Goal: Information Seeking & Learning: Compare options

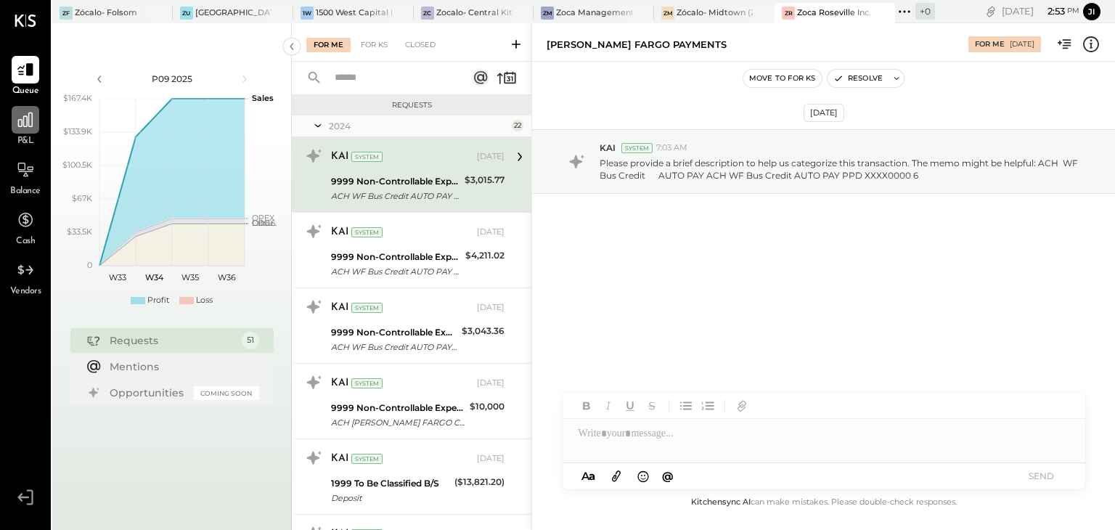
click at [29, 120] on icon at bounding box center [25, 120] width 15 height 15
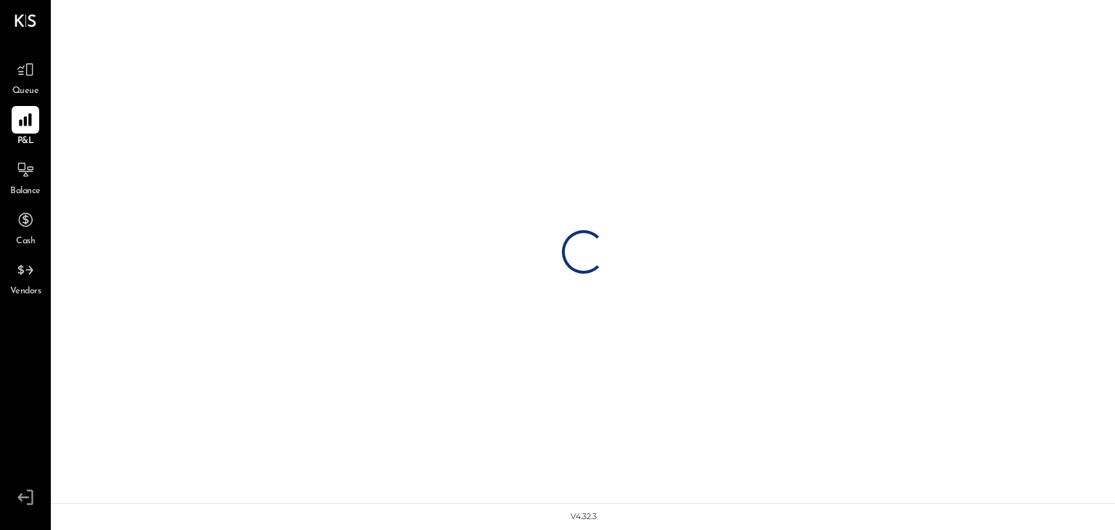
click at [29, 120] on icon at bounding box center [25, 119] width 12 height 12
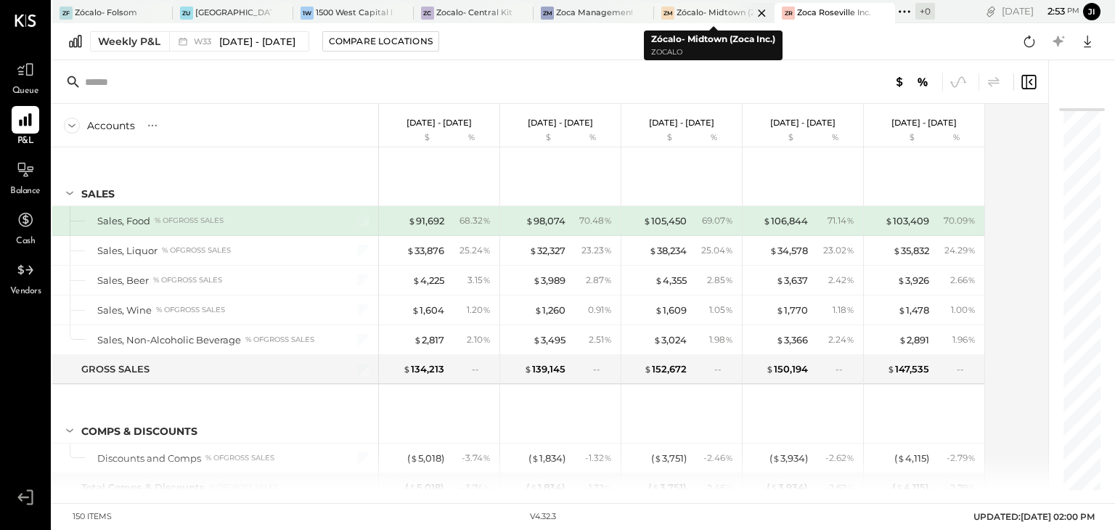
click at [697, 12] on div "Zócalo- Midtown (Zoca Inc.)" at bounding box center [715, 13] width 76 height 12
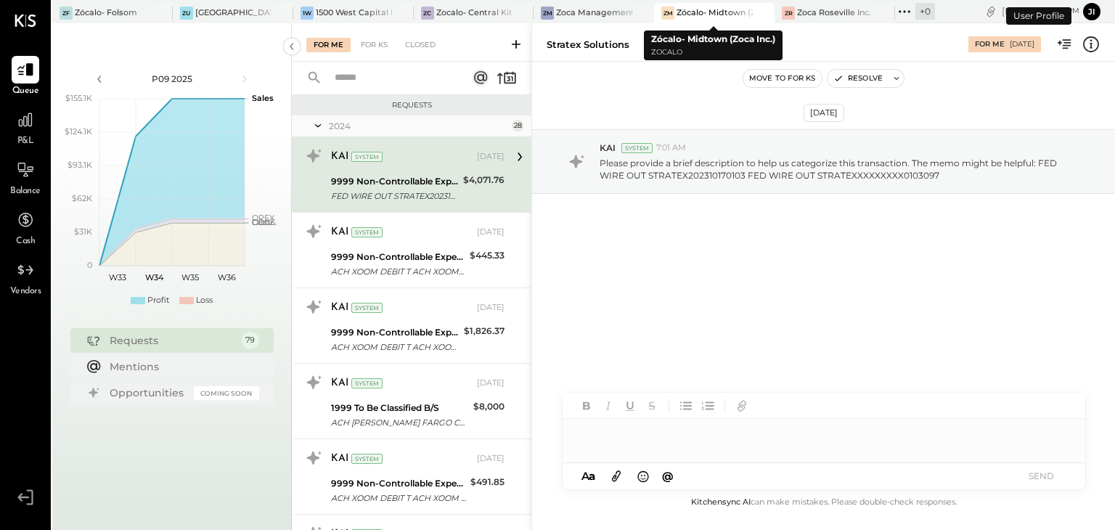
click at [697, 12] on div "Zócalo- Midtown (Zoca Inc.)" at bounding box center [715, 13] width 76 height 12
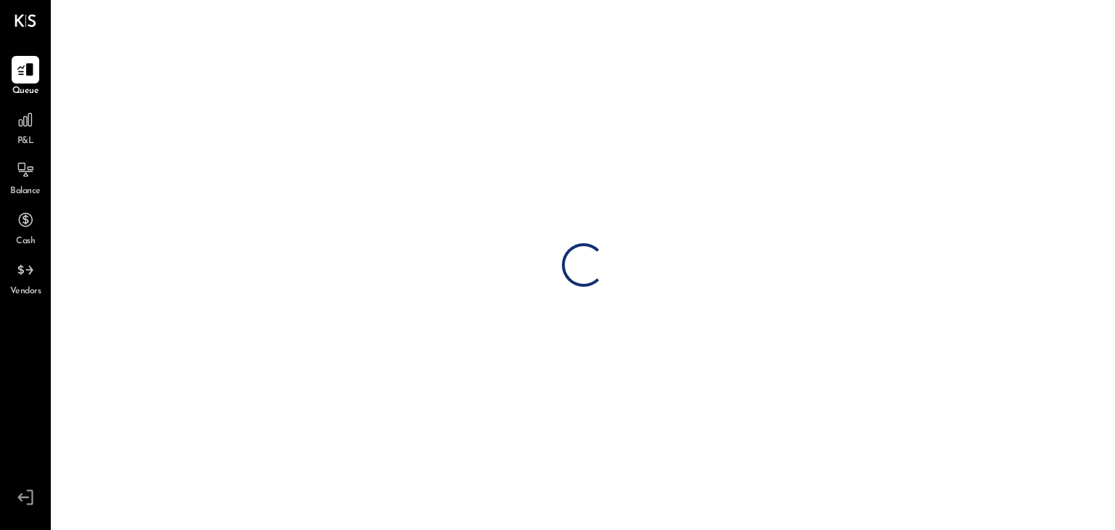
click at [697, 12] on div "Loading…" at bounding box center [583, 265] width 1063 height 530
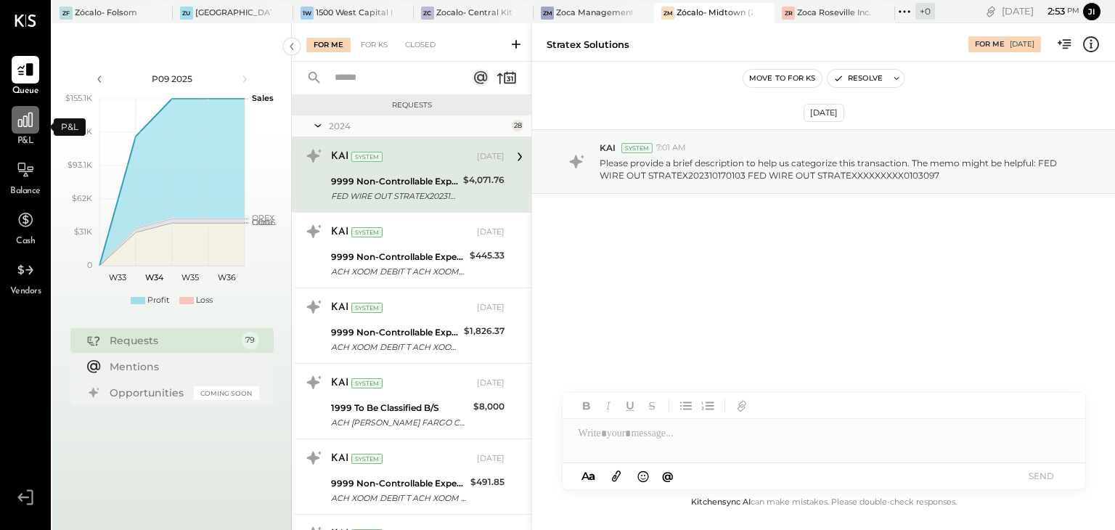
click at [23, 120] on icon at bounding box center [25, 120] width 15 height 15
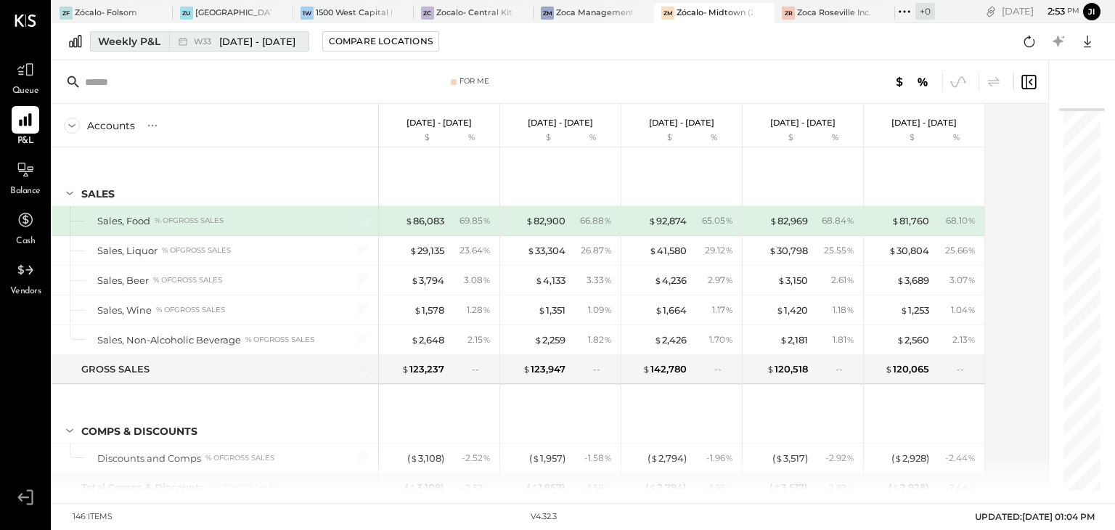
click at [113, 39] on div "Weekly P&L" at bounding box center [129, 41] width 62 height 15
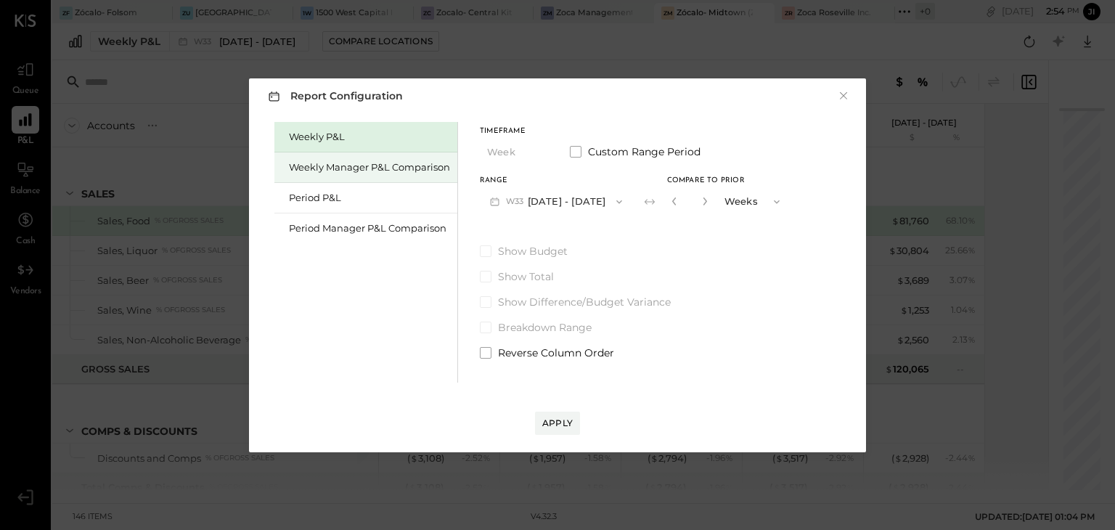
click at [343, 163] on div "Weekly Manager P&L Comparison" at bounding box center [369, 167] width 161 height 14
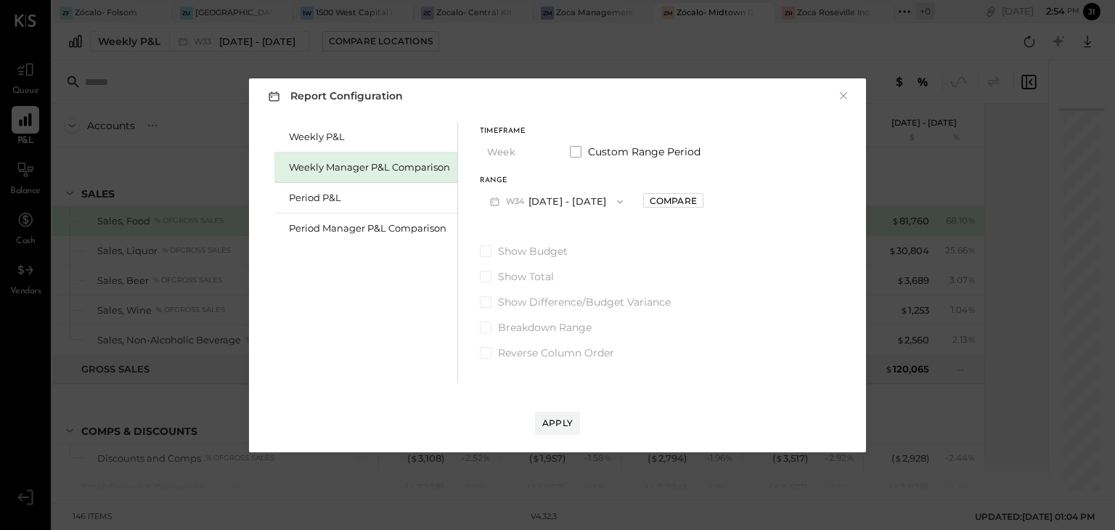
click at [625, 205] on icon "button" at bounding box center [620, 202] width 12 height 12
click at [695, 201] on div "Compare" at bounding box center [673, 201] width 47 height 12
click at [708, 201] on icon "button" at bounding box center [705, 201] width 9 height 9
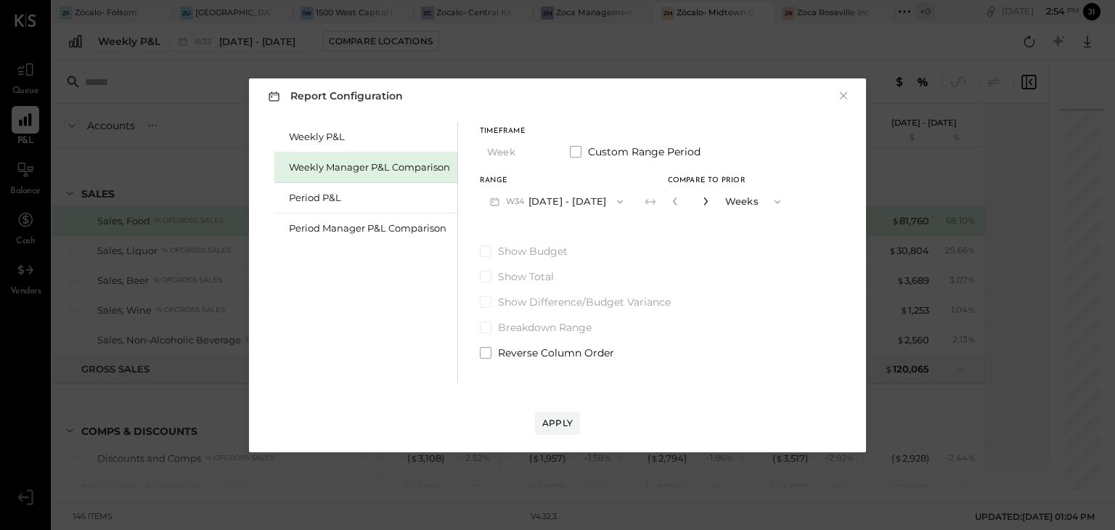
type input "*"
click at [547, 425] on div "Apply" at bounding box center [557, 423] width 30 height 12
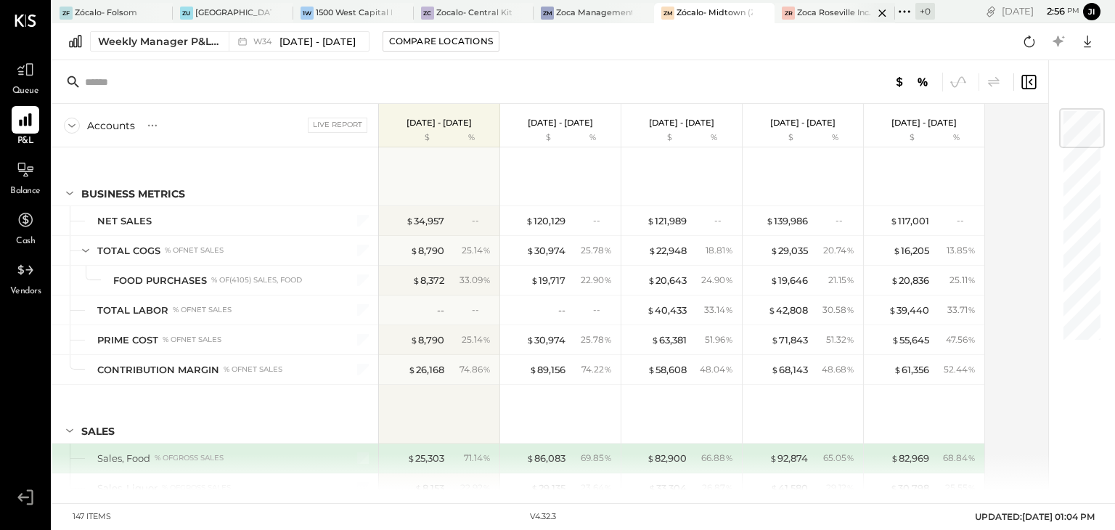
click at [822, 12] on div "Zoca Roseville Inc." at bounding box center [834, 13] width 74 height 12
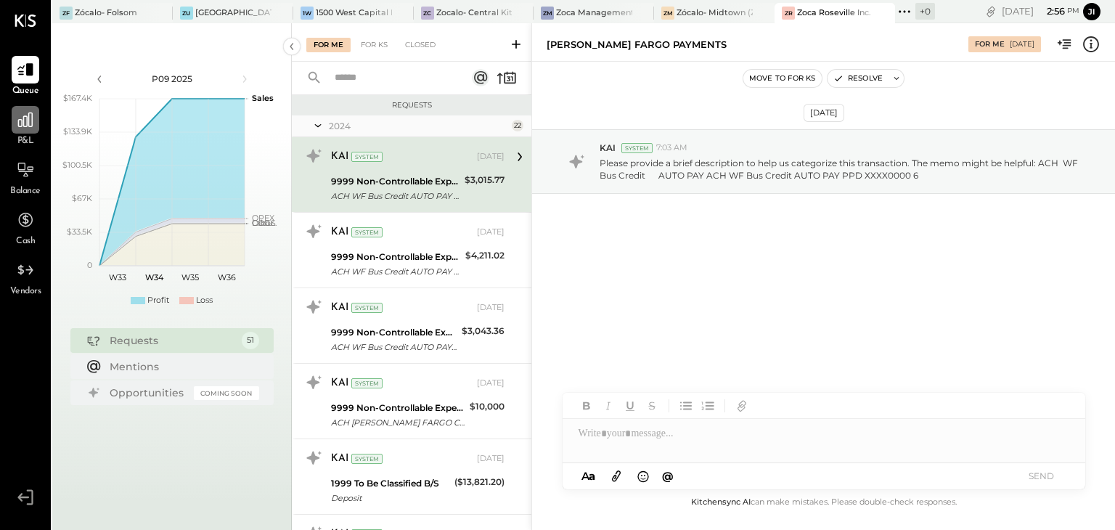
click at [32, 114] on icon at bounding box center [25, 120] width 15 height 15
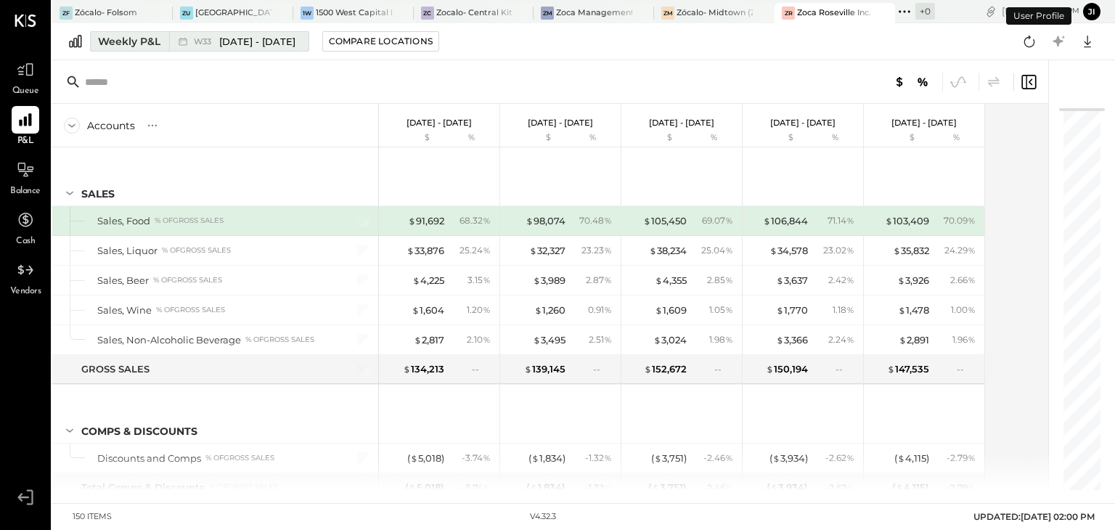
click at [145, 43] on div "Weekly P&L" at bounding box center [129, 41] width 62 height 15
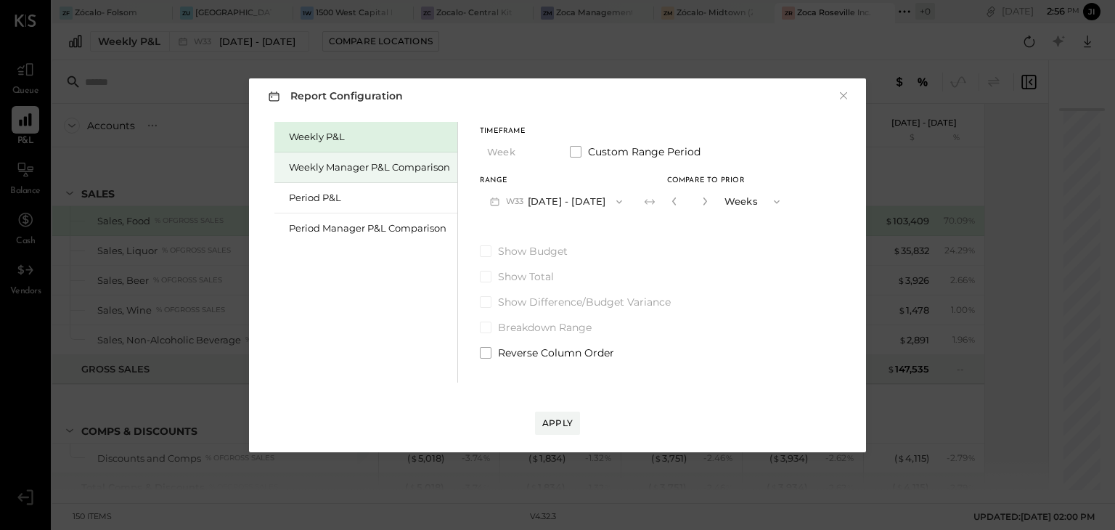
click at [331, 171] on div "Weekly Manager P&L Comparison" at bounding box center [369, 167] width 161 height 14
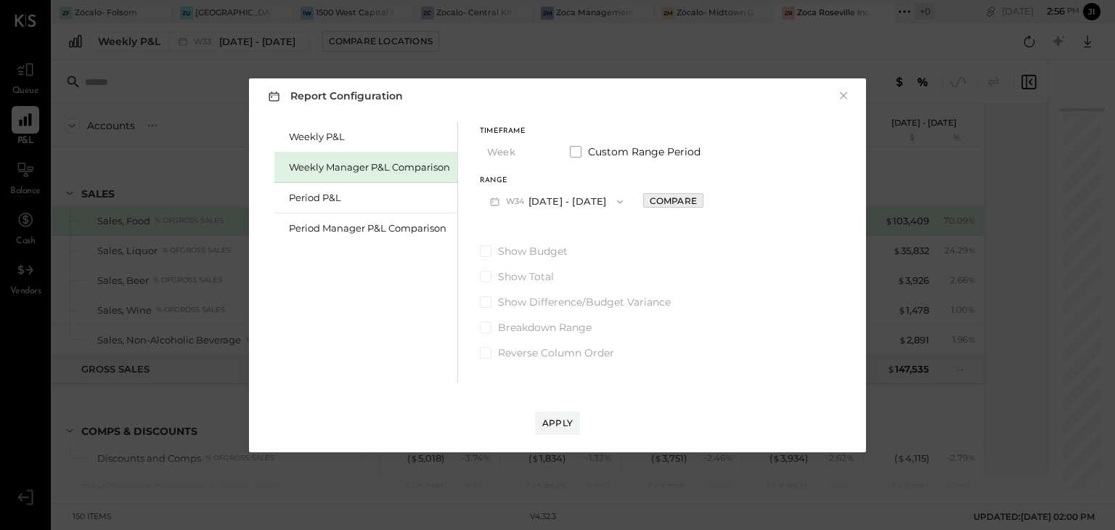
click at [658, 200] on div "Compare" at bounding box center [673, 201] width 47 height 12
click at [709, 203] on icon "button" at bounding box center [705, 201] width 9 height 9
type input "*"
click at [550, 419] on div "Apply" at bounding box center [557, 423] width 30 height 12
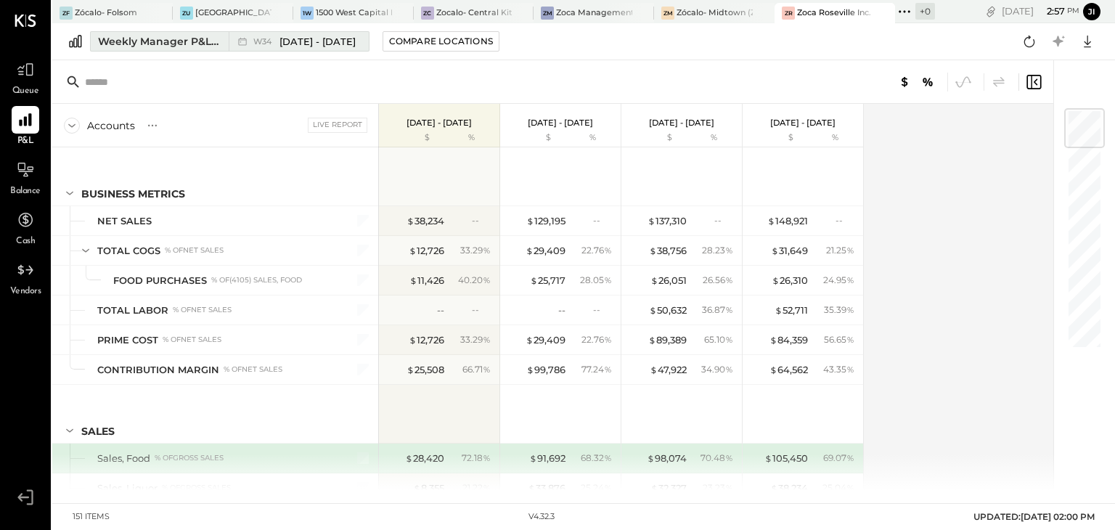
click at [316, 38] on span "[DATE] - [DATE]" at bounding box center [317, 42] width 76 height 14
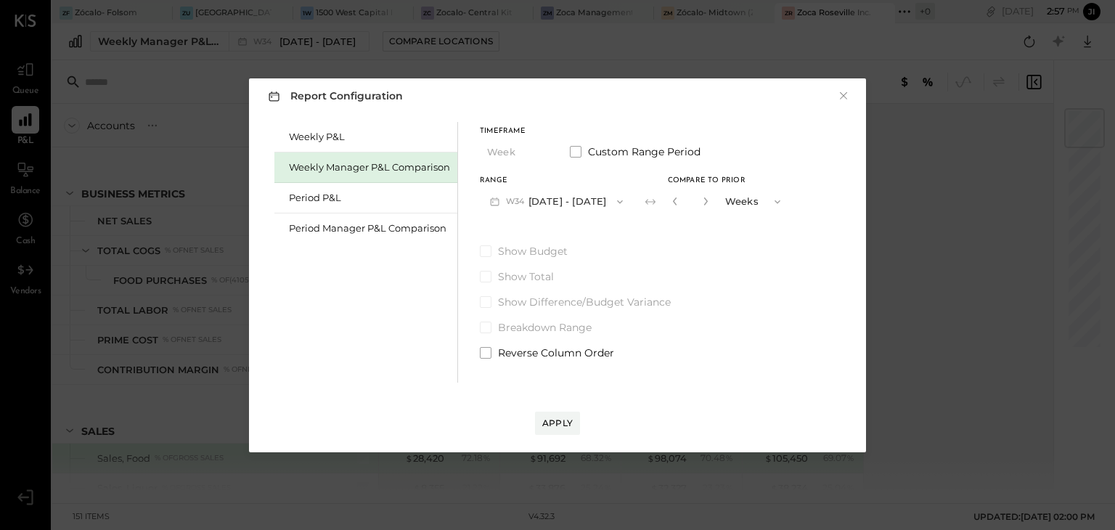
click at [557, 203] on button "W34 [DATE] - [DATE]" at bounding box center [556, 201] width 153 height 27
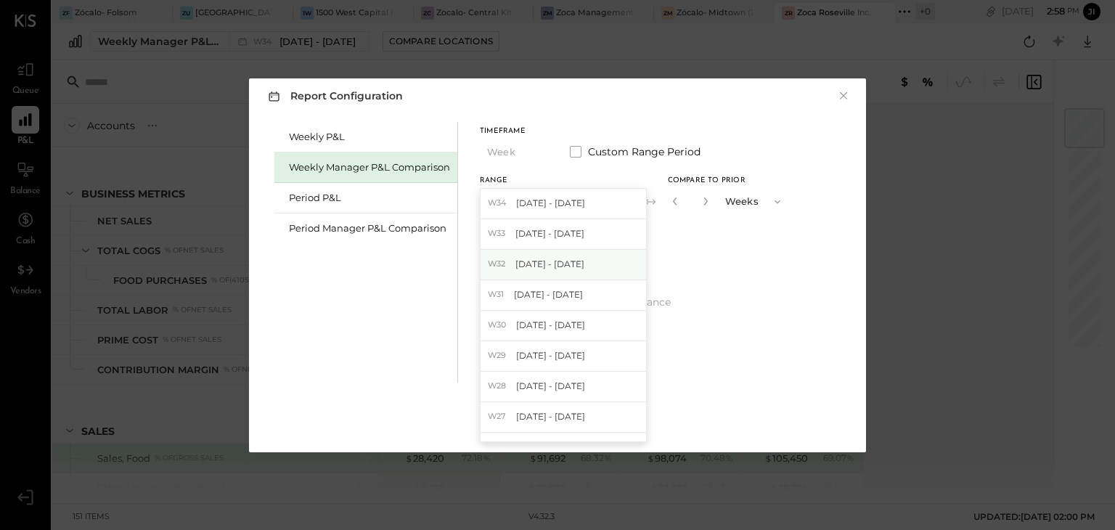
click at [552, 271] on div "W32 [DATE] - [DATE]" at bounding box center [564, 265] width 166 height 30
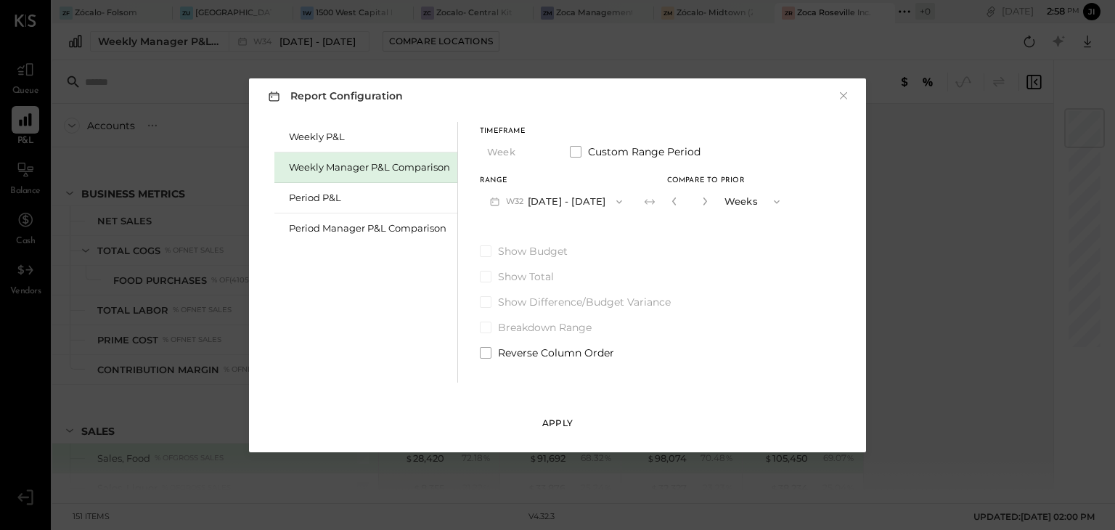
click at [553, 419] on div "Apply" at bounding box center [557, 423] width 30 height 12
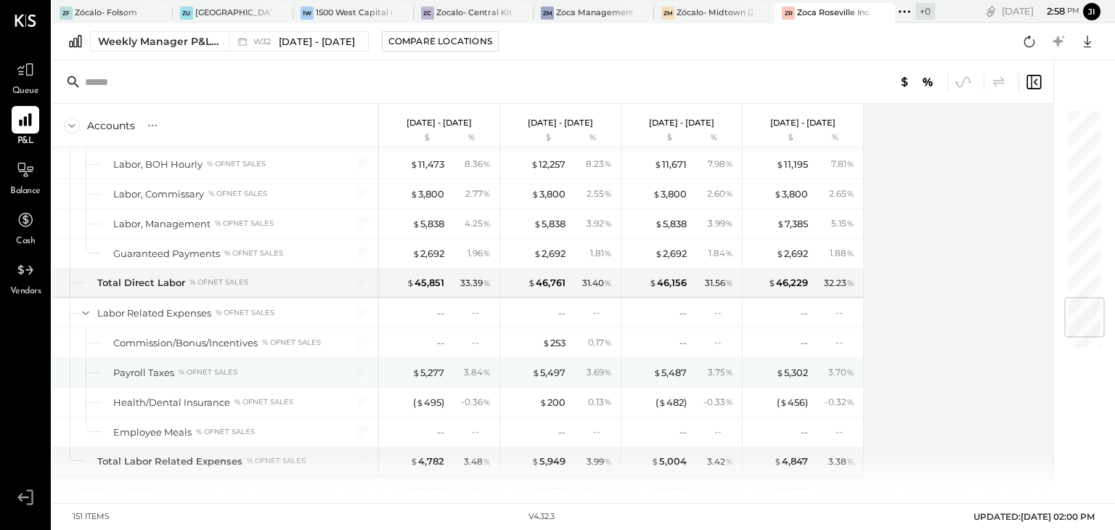
scroll to position [1601, 0]
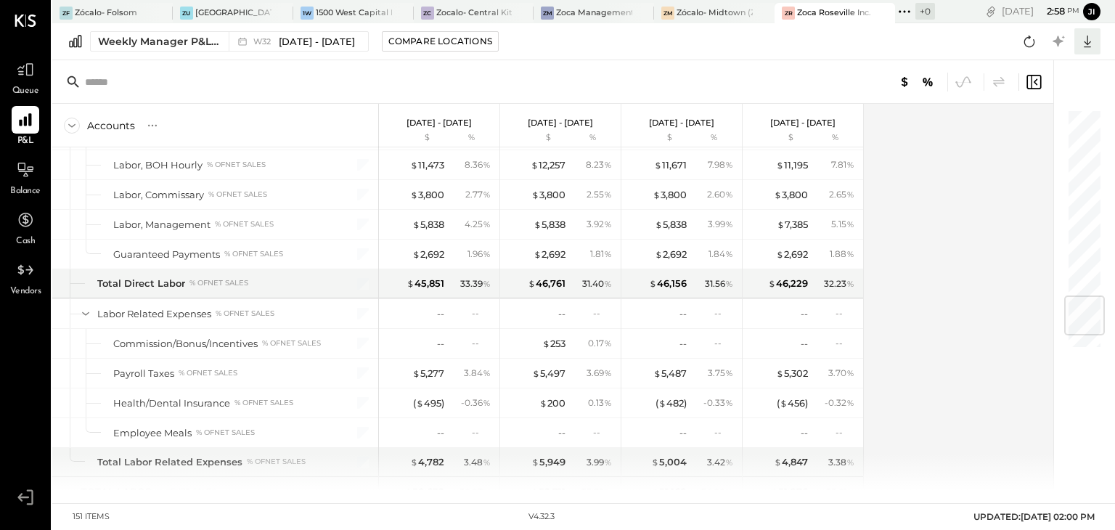
click at [1085, 38] on icon at bounding box center [1087, 41] width 19 height 19
click at [1029, 121] on div "Excel" at bounding box center [1042, 126] width 116 height 30
click at [240, 12] on div "[GEOGRAPHIC_DATA]" at bounding box center [233, 13] width 76 height 12
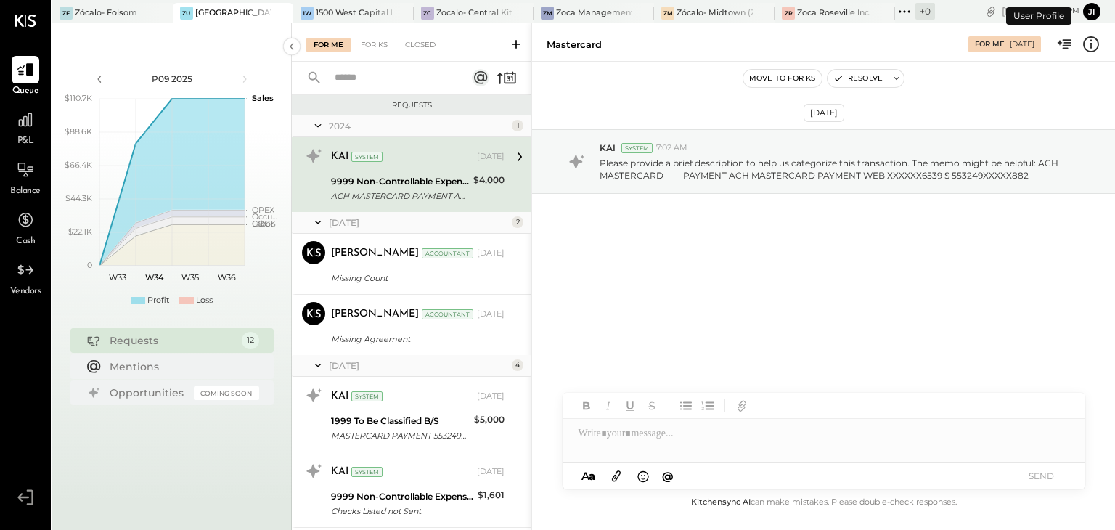
click at [28, 137] on span "P&L" at bounding box center [25, 141] width 17 height 13
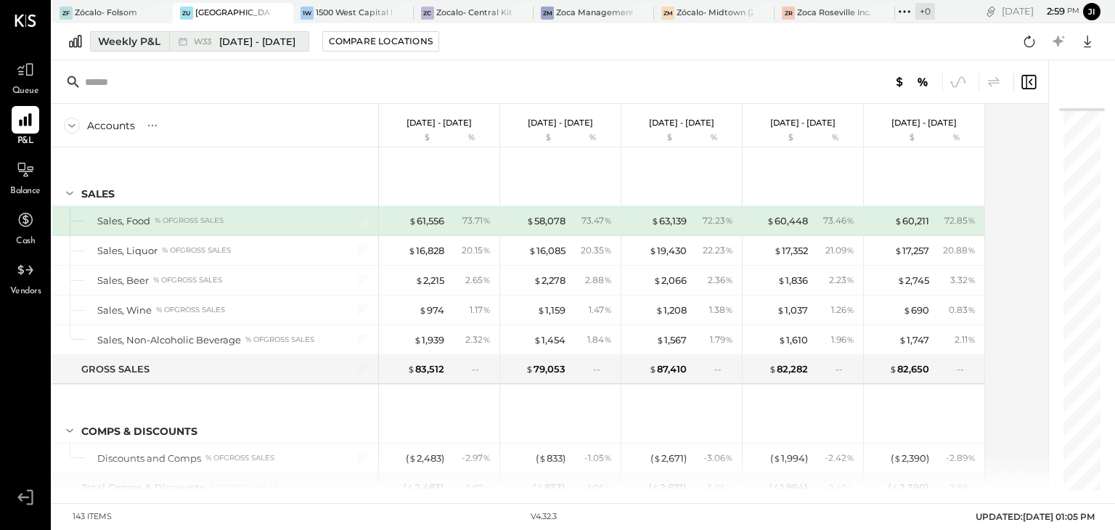
click at [268, 44] on span "[DATE] - [DATE]" at bounding box center [257, 42] width 76 height 14
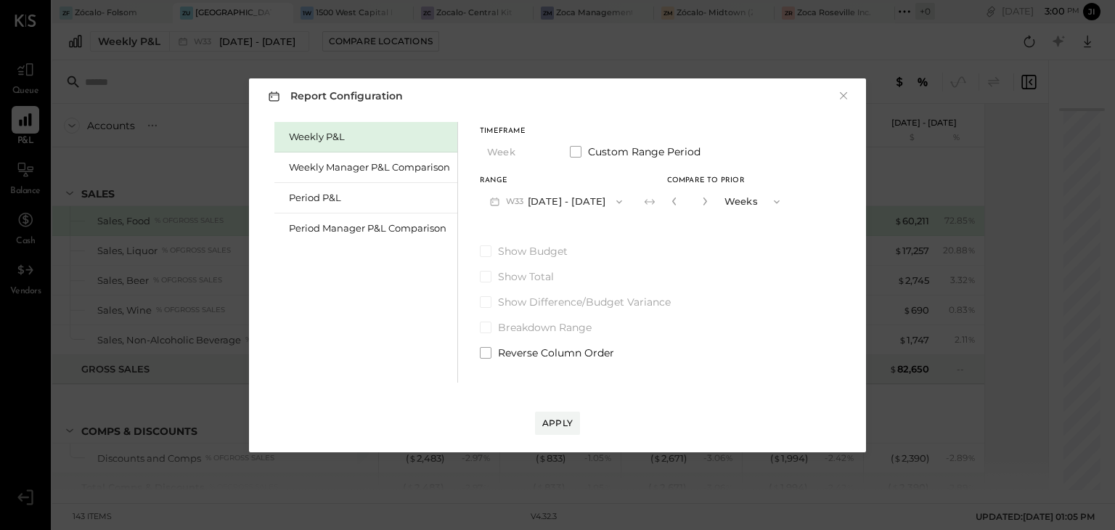
click at [523, 196] on span "W33" at bounding box center [517, 202] width 22 height 12
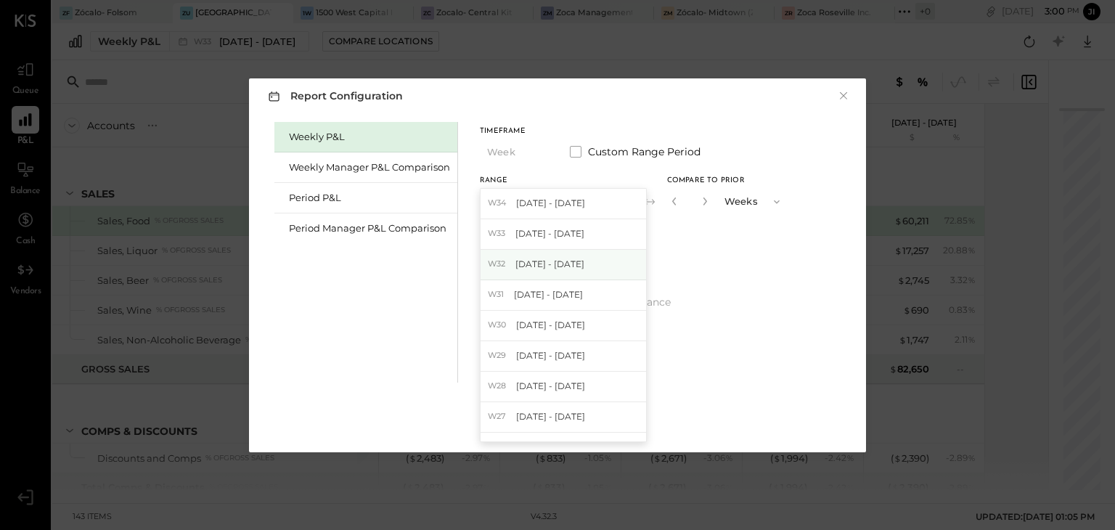
click at [537, 268] on span "[DATE] - [DATE]" at bounding box center [549, 264] width 69 height 12
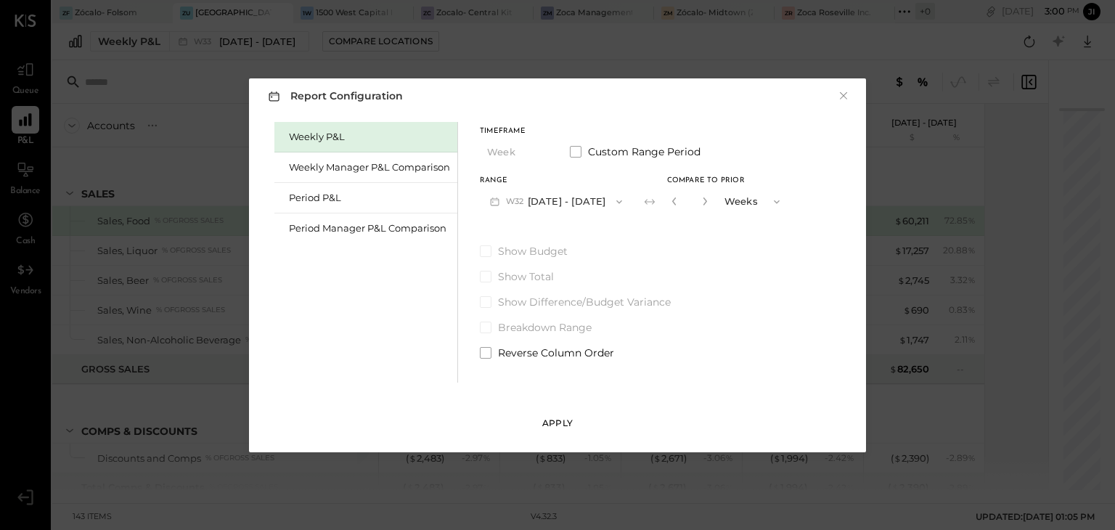
click at [560, 420] on div "Apply" at bounding box center [557, 423] width 30 height 12
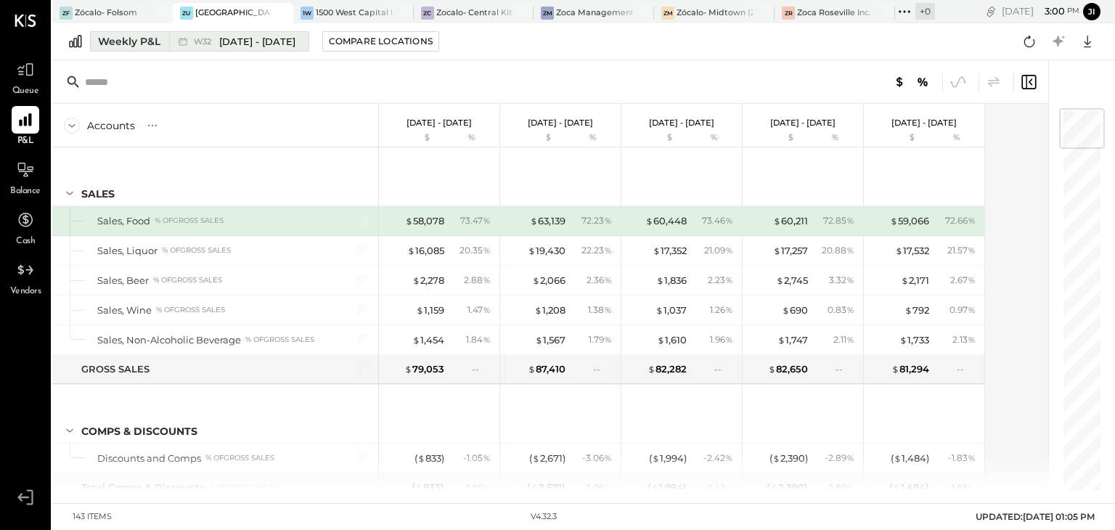
click at [136, 43] on div "Weekly P&L" at bounding box center [129, 41] width 62 height 15
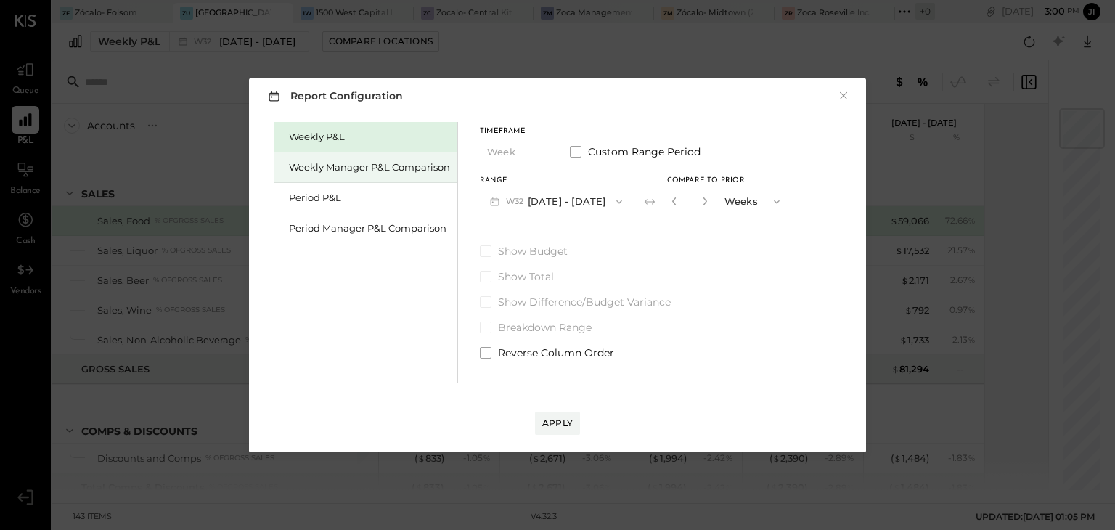
click at [337, 164] on div "Weekly Manager P&L Comparison" at bounding box center [369, 167] width 161 height 14
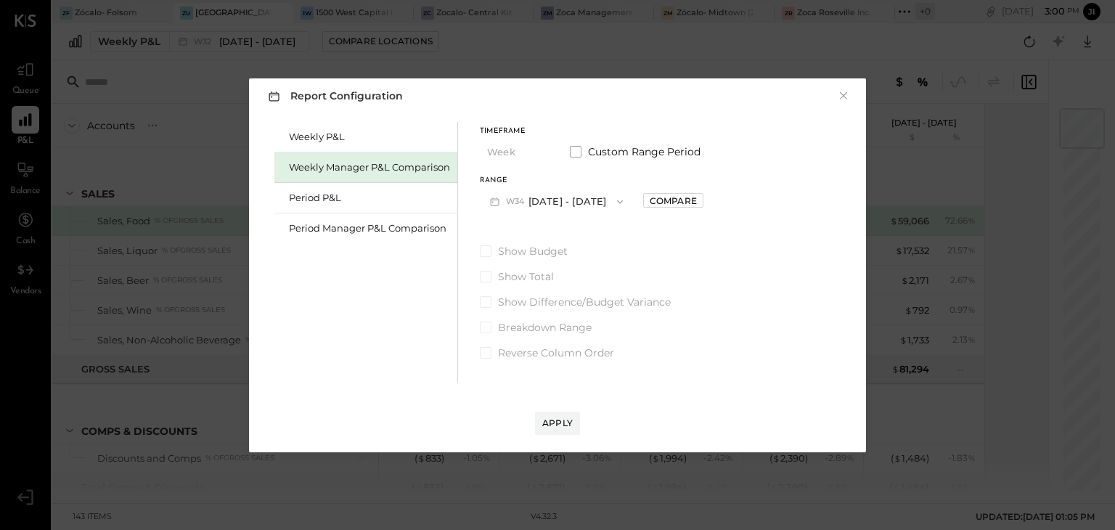
click at [571, 201] on button "W34 [DATE] - [DATE]" at bounding box center [556, 201] width 153 height 27
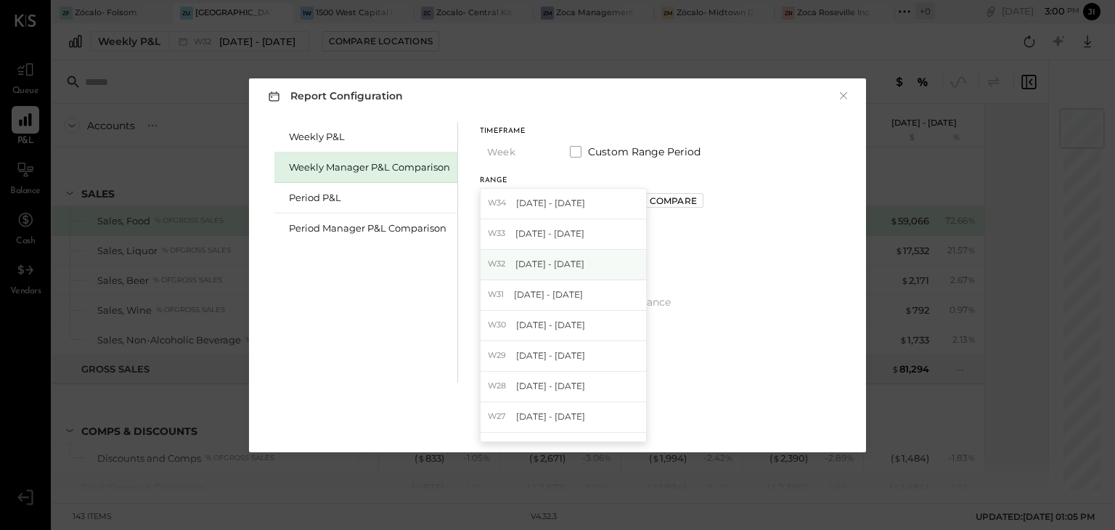
click at [552, 259] on span "[DATE] - [DATE]" at bounding box center [549, 264] width 69 height 12
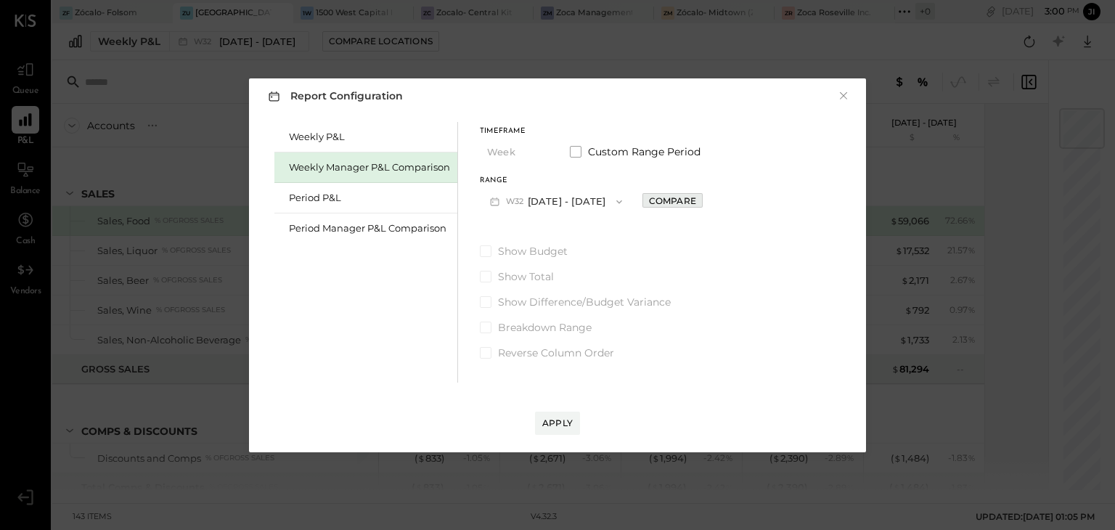
click at [654, 207] on button "Compare" at bounding box center [672, 200] width 60 height 15
click at [701, 205] on icon "button" at bounding box center [705, 201] width 9 height 9
type input "*"
click at [559, 421] on div "Apply" at bounding box center [557, 423] width 30 height 12
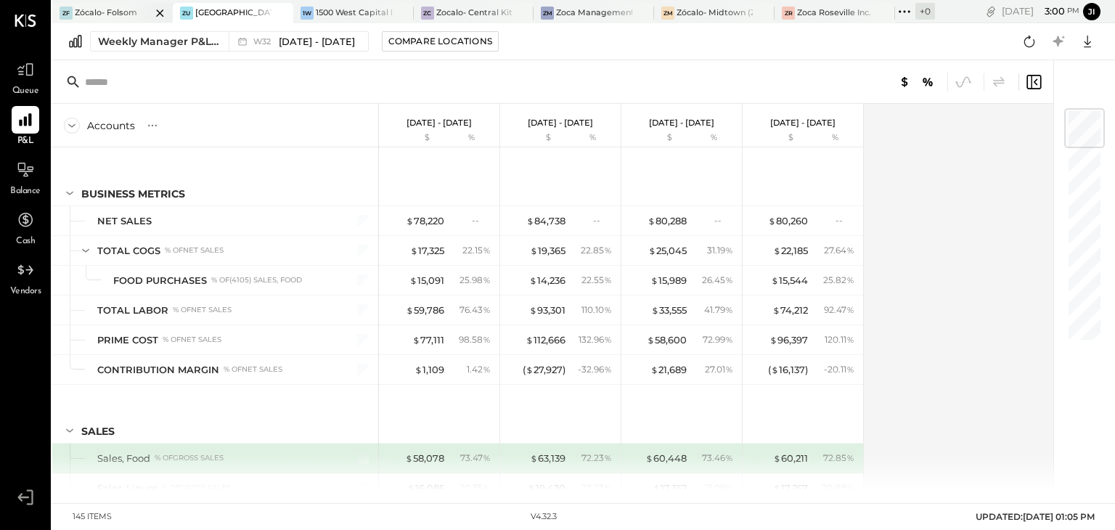
click at [127, 15] on div at bounding box center [147, 13] width 51 height 20
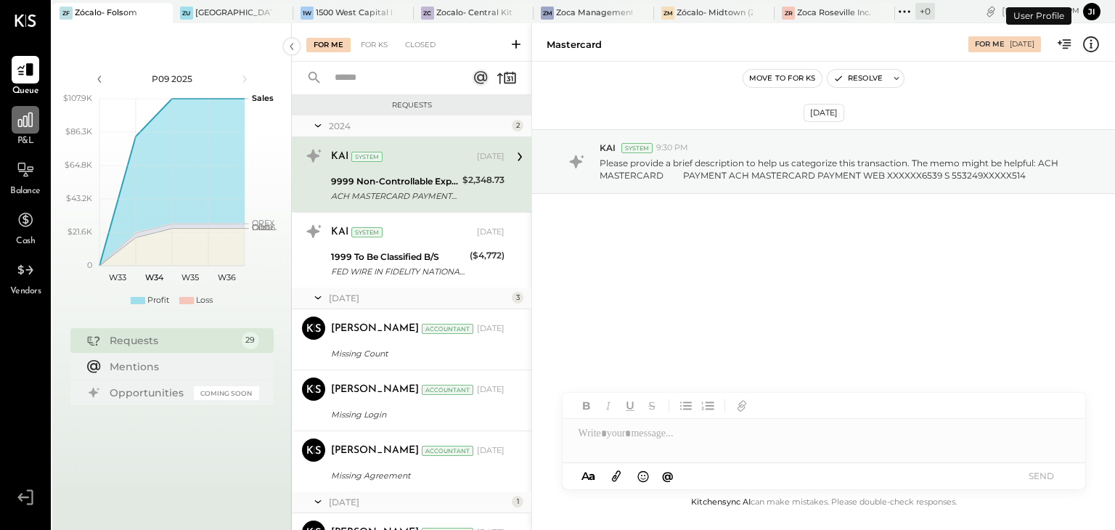
click at [17, 128] on icon at bounding box center [25, 119] width 19 height 19
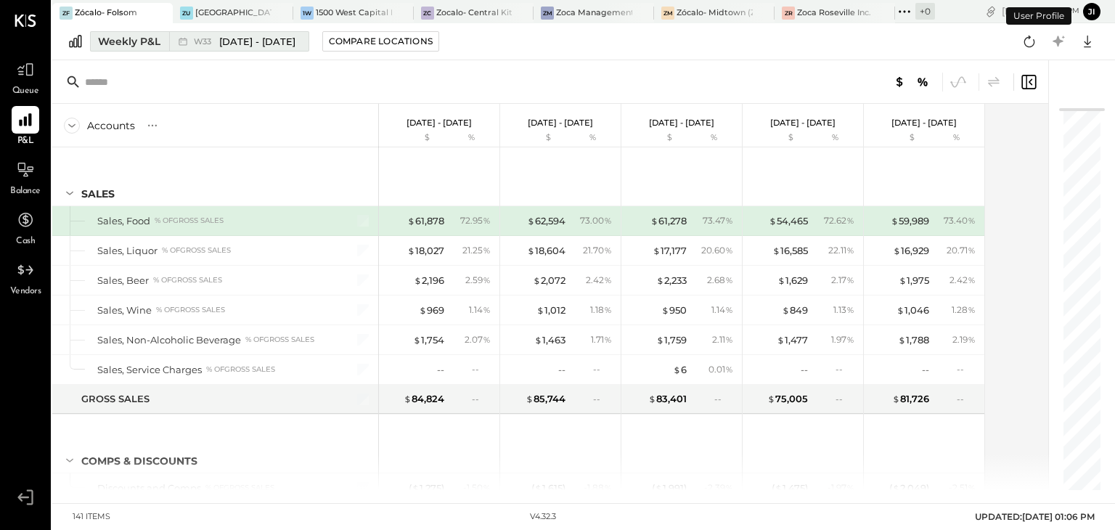
click at [145, 46] on div "Weekly P&L" at bounding box center [129, 41] width 62 height 15
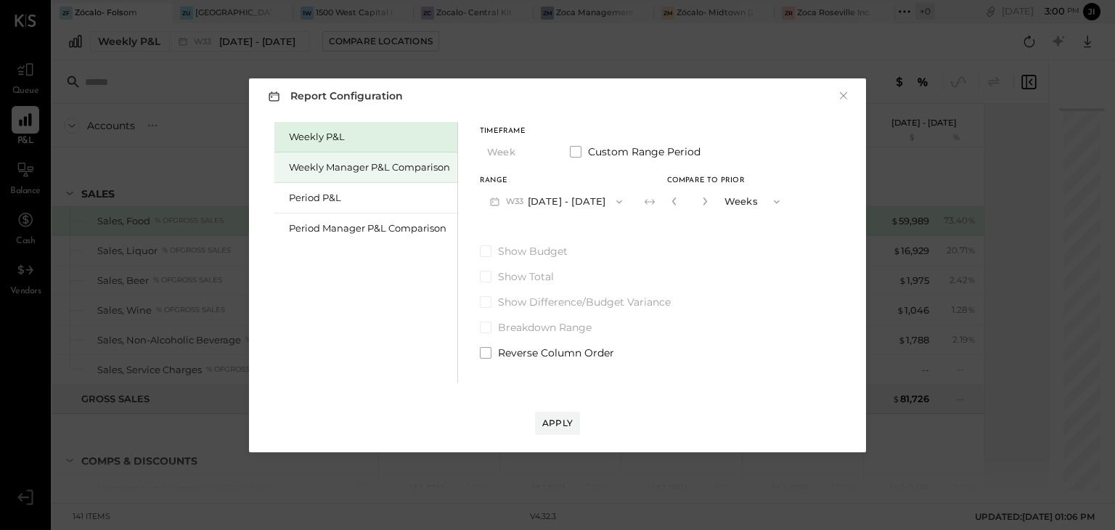
click at [319, 163] on div "Weekly Manager P&L Comparison" at bounding box center [369, 167] width 161 height 14
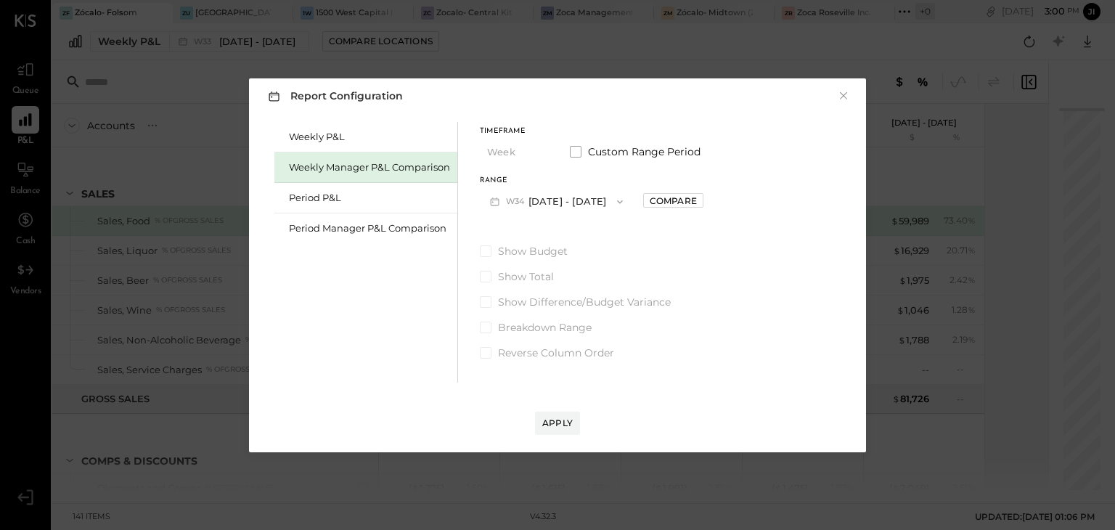
click at [612, 203] on span "button" at bounding box center [616, 202] width 19 height 12
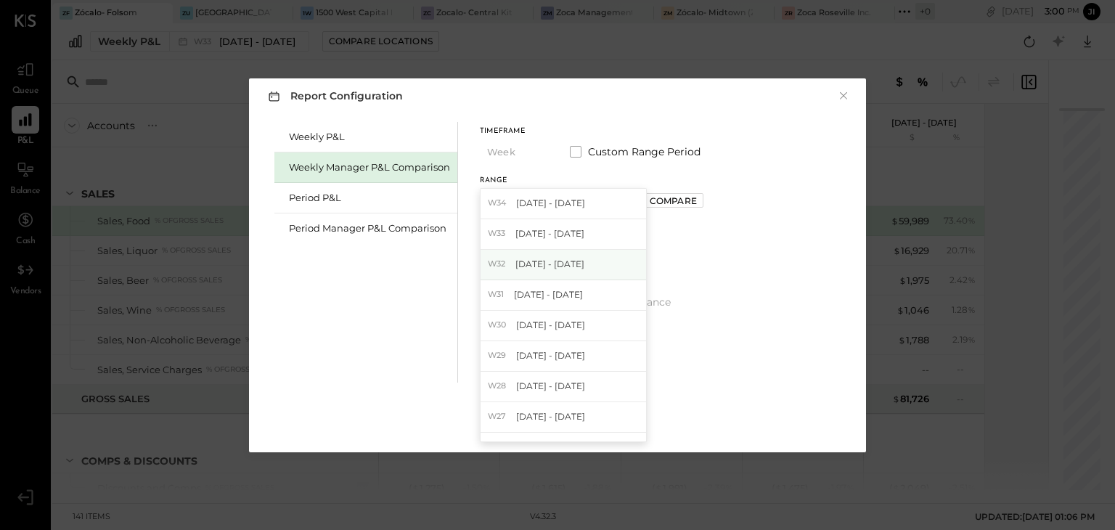
click at [554, 258] on span "[DATE] - [DATE]" at bounding box center [549, 264] width 69 height 12
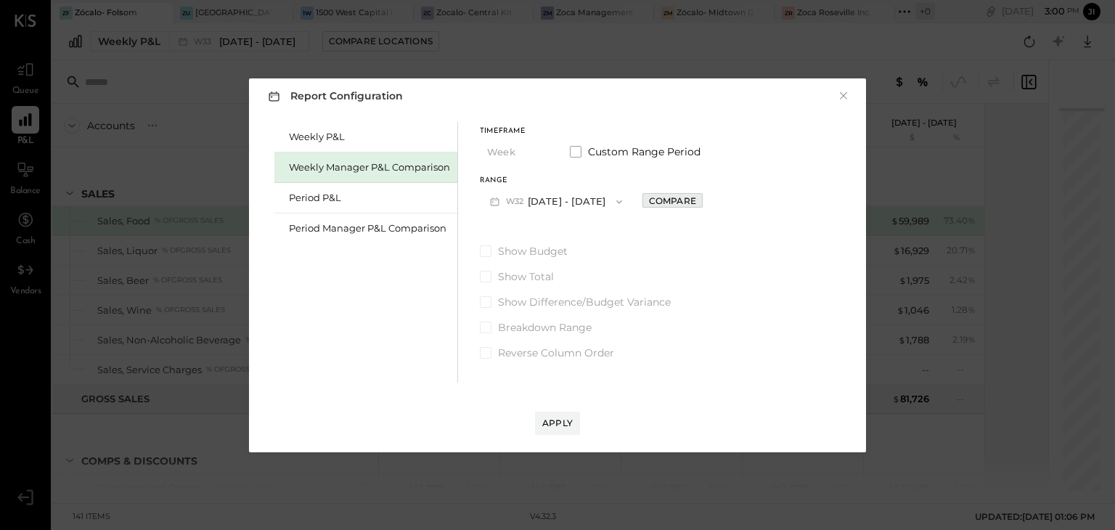
click at [678, 205] on div "Compare" at bounding box center [672, 201] width 47 height 12
click at [703, 204] on icon "button" at bounding box center [705, 201] width 9 height 9
type input "*"
click at [552, 422] on div "Apply" at bounding box center [557, 423] width 30 height 12
